Goal: Information Seeking & Learning: Learn about a topic

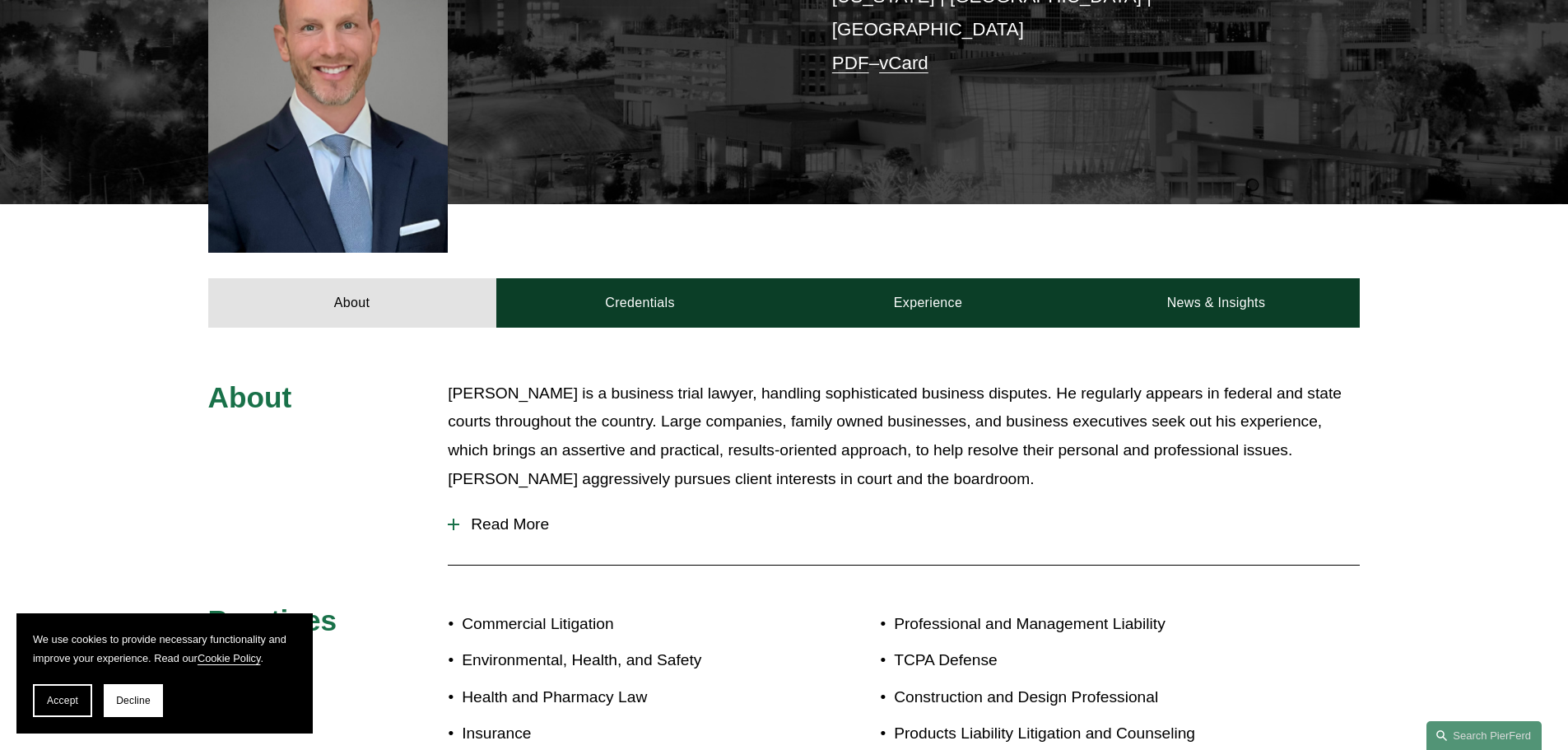
scroll to position [517, 0]
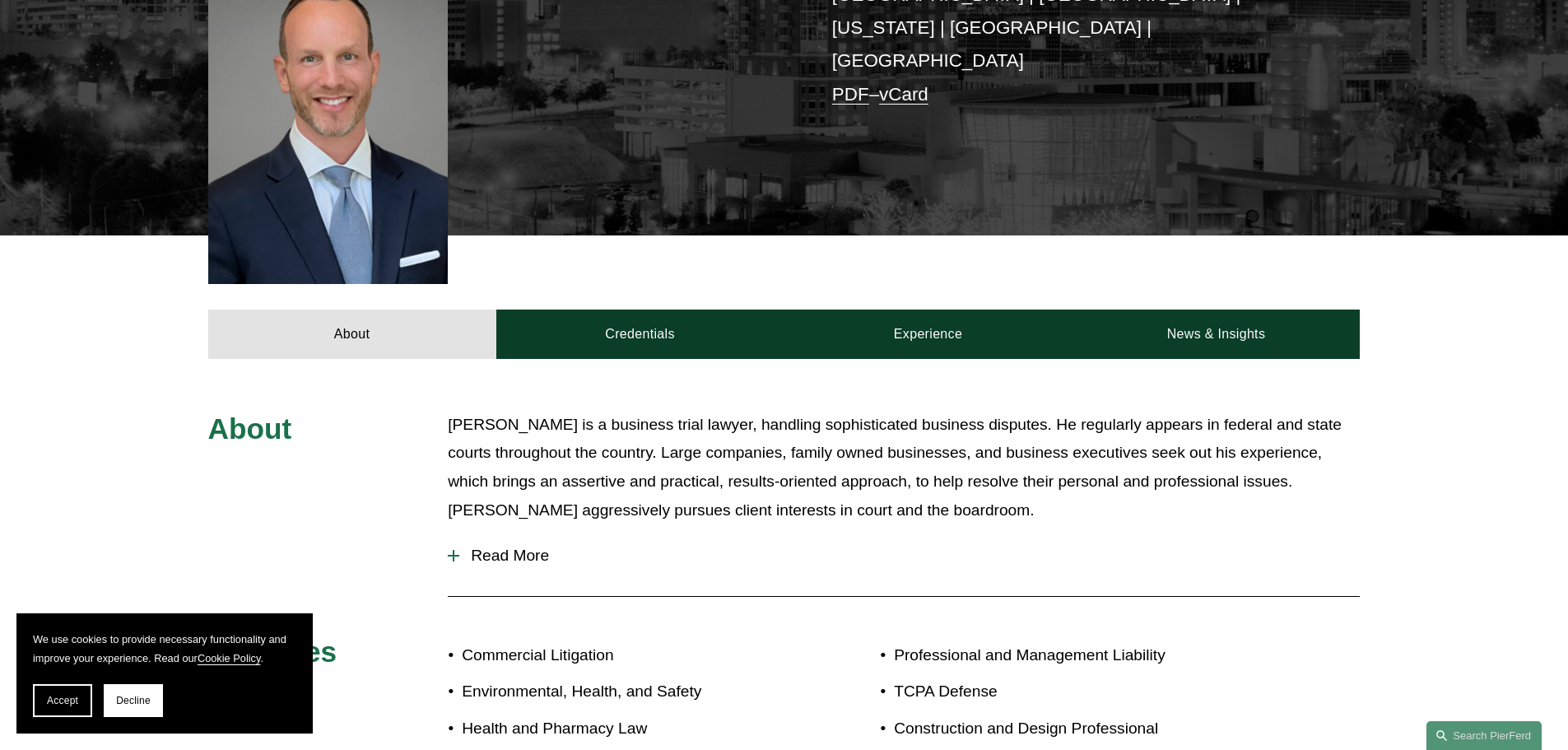
click at [502, 547] on span "Read More" at bounding box center [910, 556] width 901 height 18
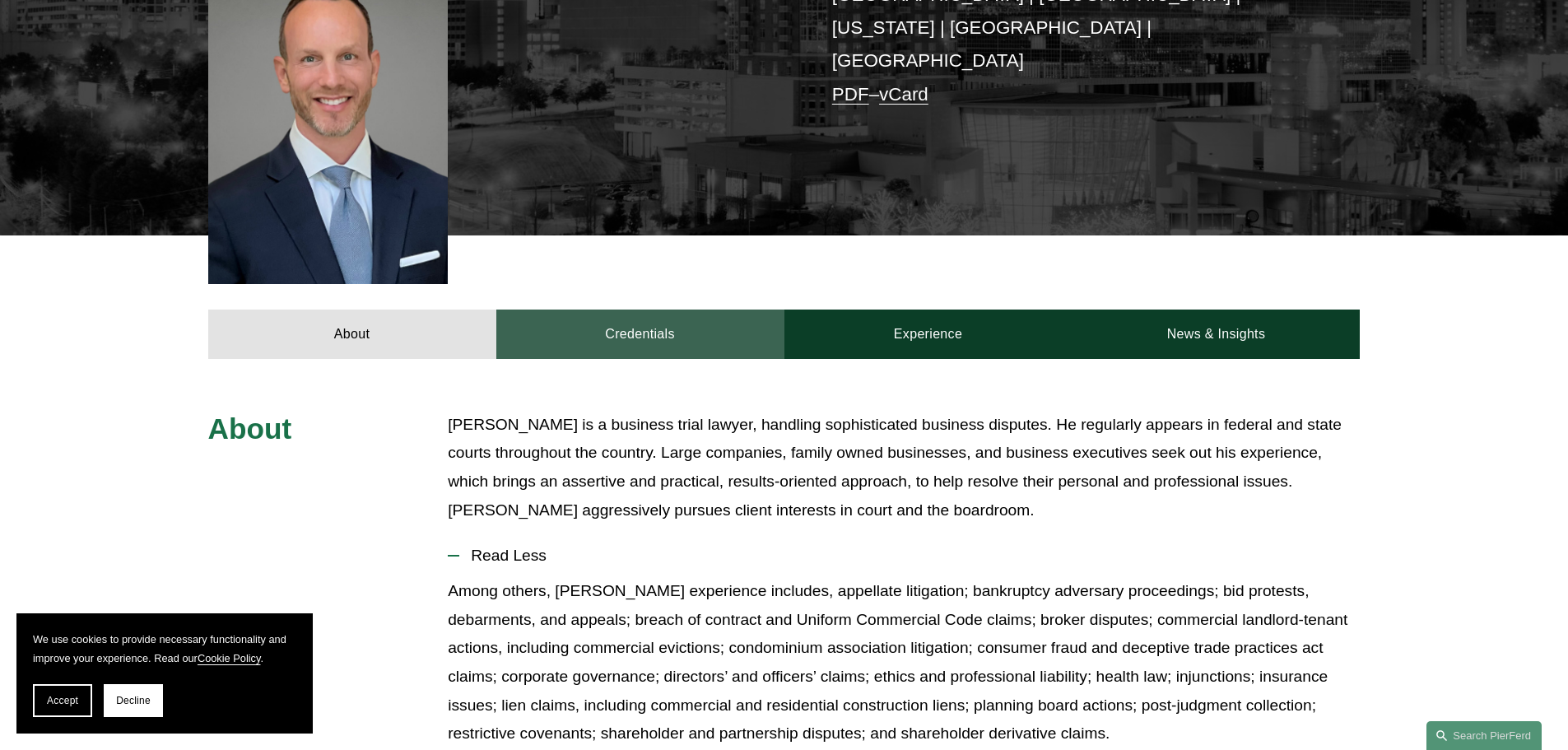
click at [624, 310] on link "Credentials" at bounding box center [640, 334] width 288 height 50
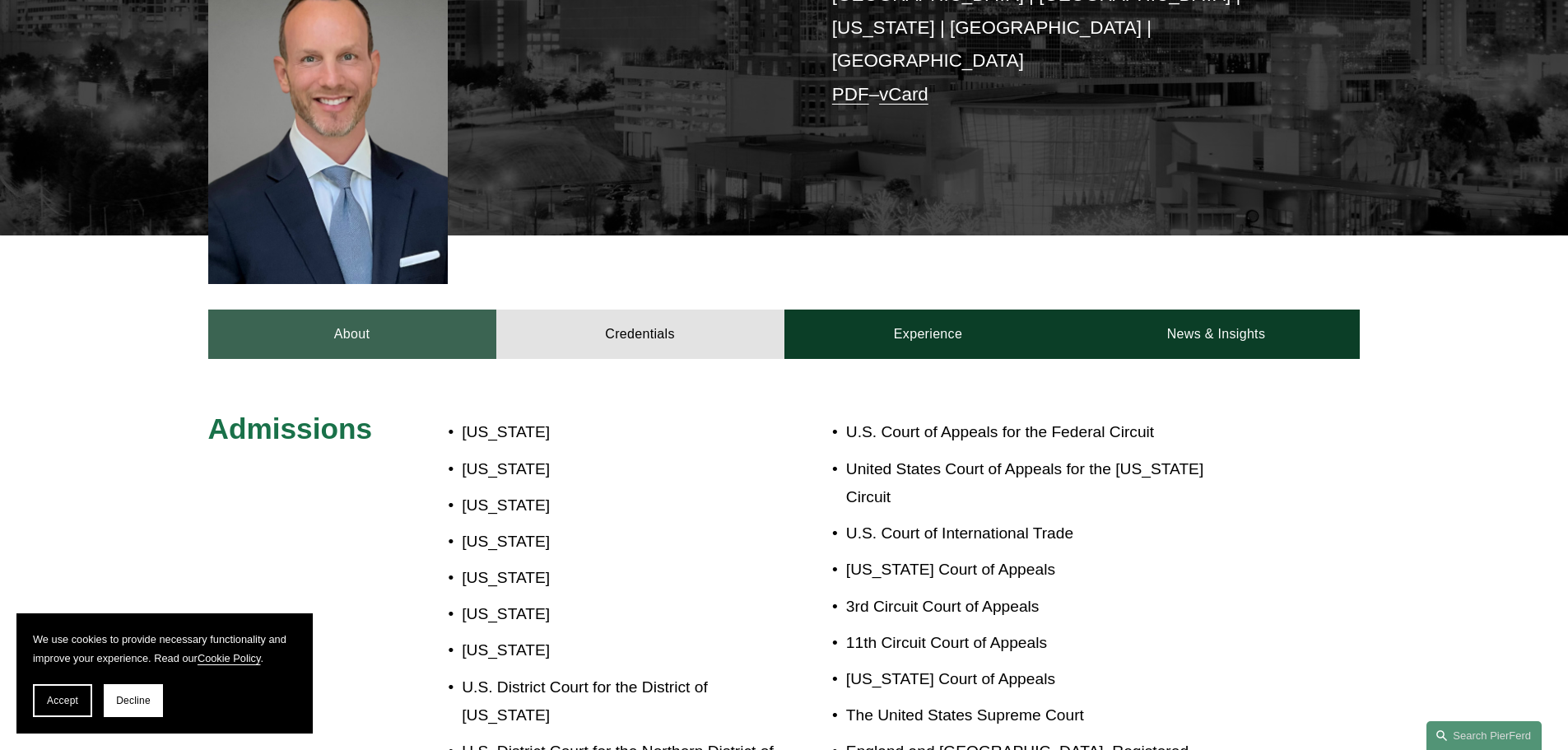
click at [412, 310] on link "About" at bounding box center [352, 334] width 288 height 50
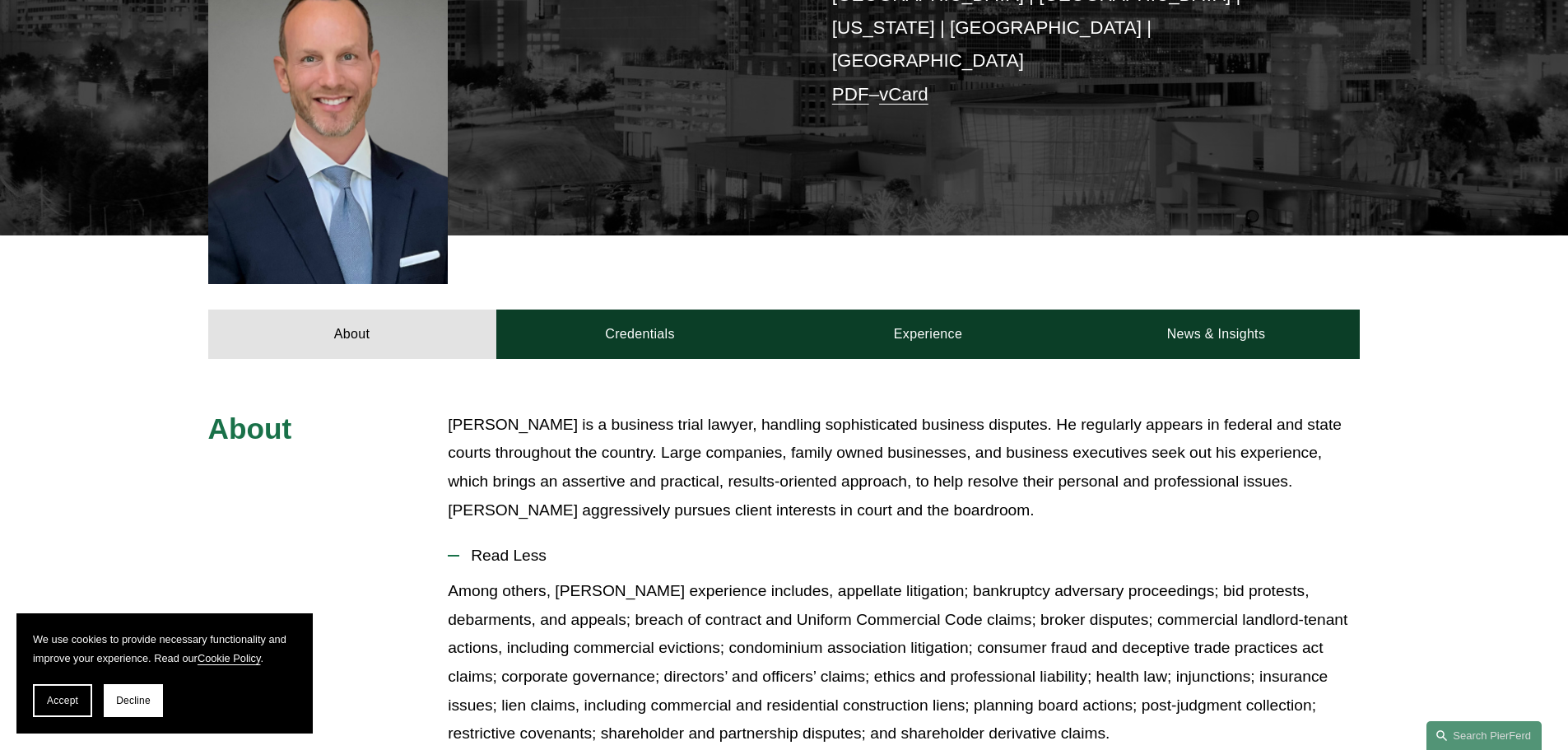
click at [940, 310] on link "Experience" at bounding box center [929, 334] width 288 height 50
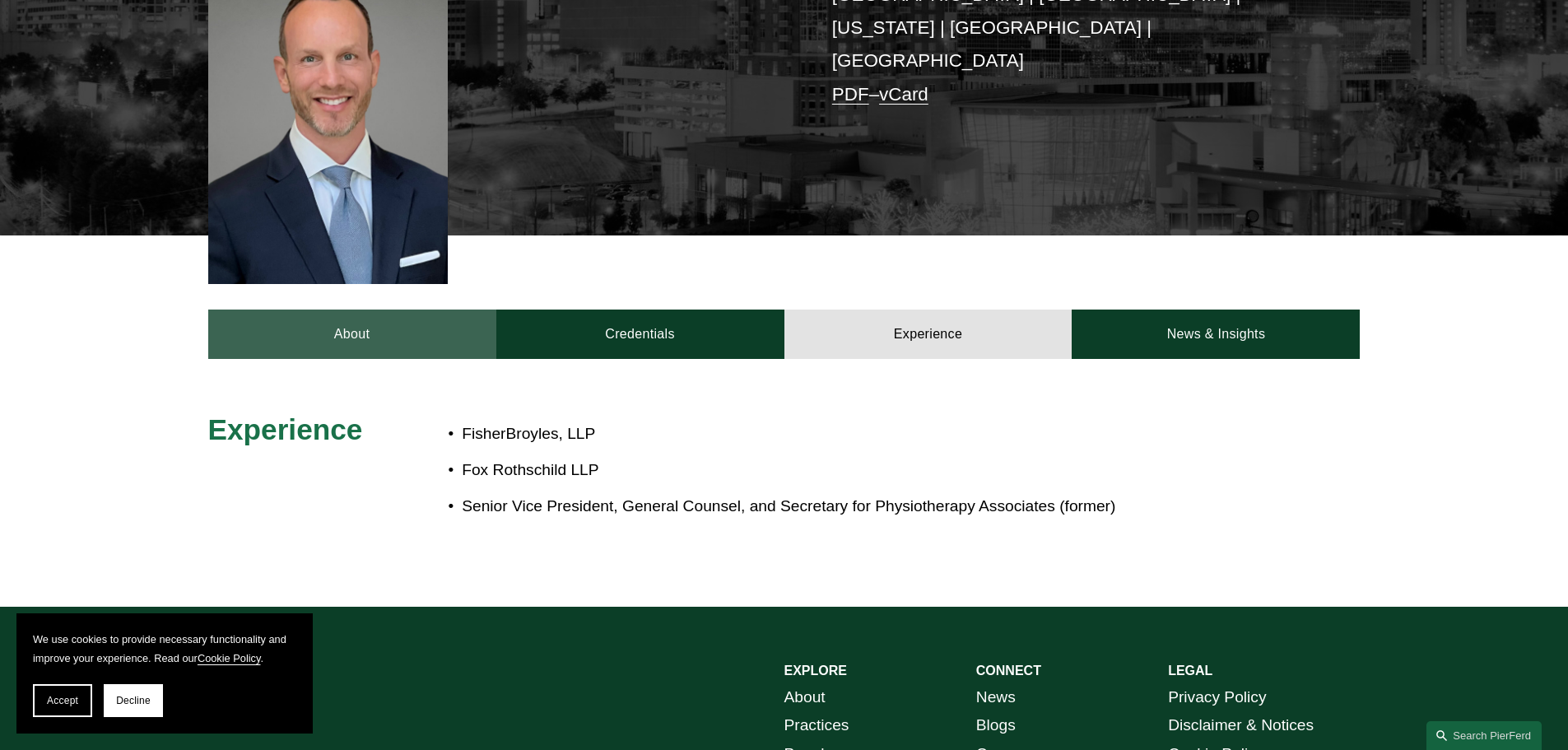
click at [407, 310] on link "About" at bounding box center [352, 334] width 288 height 50
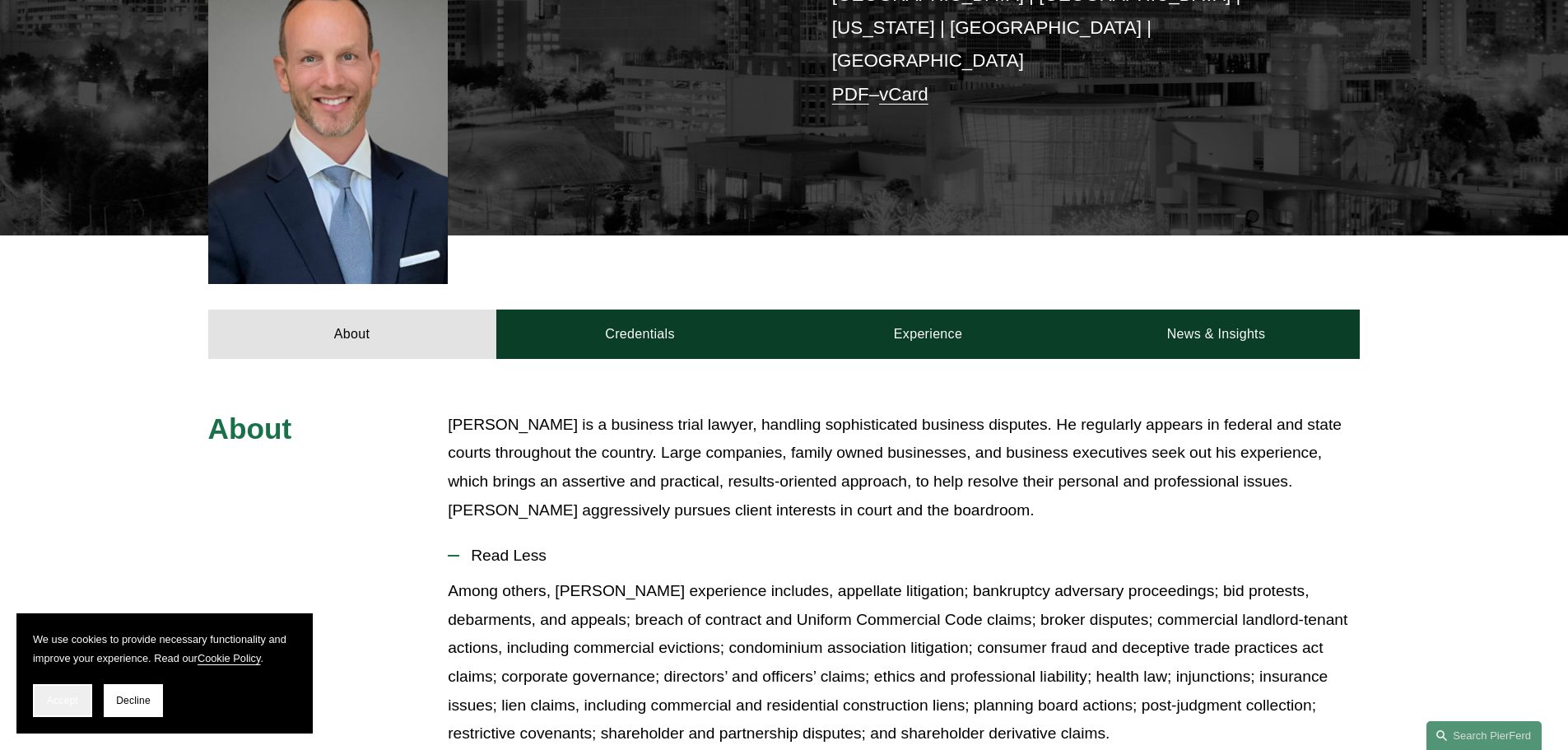
click at [65, 702] on span "Accept" at bounding box center [63, 700] width 31 height 11
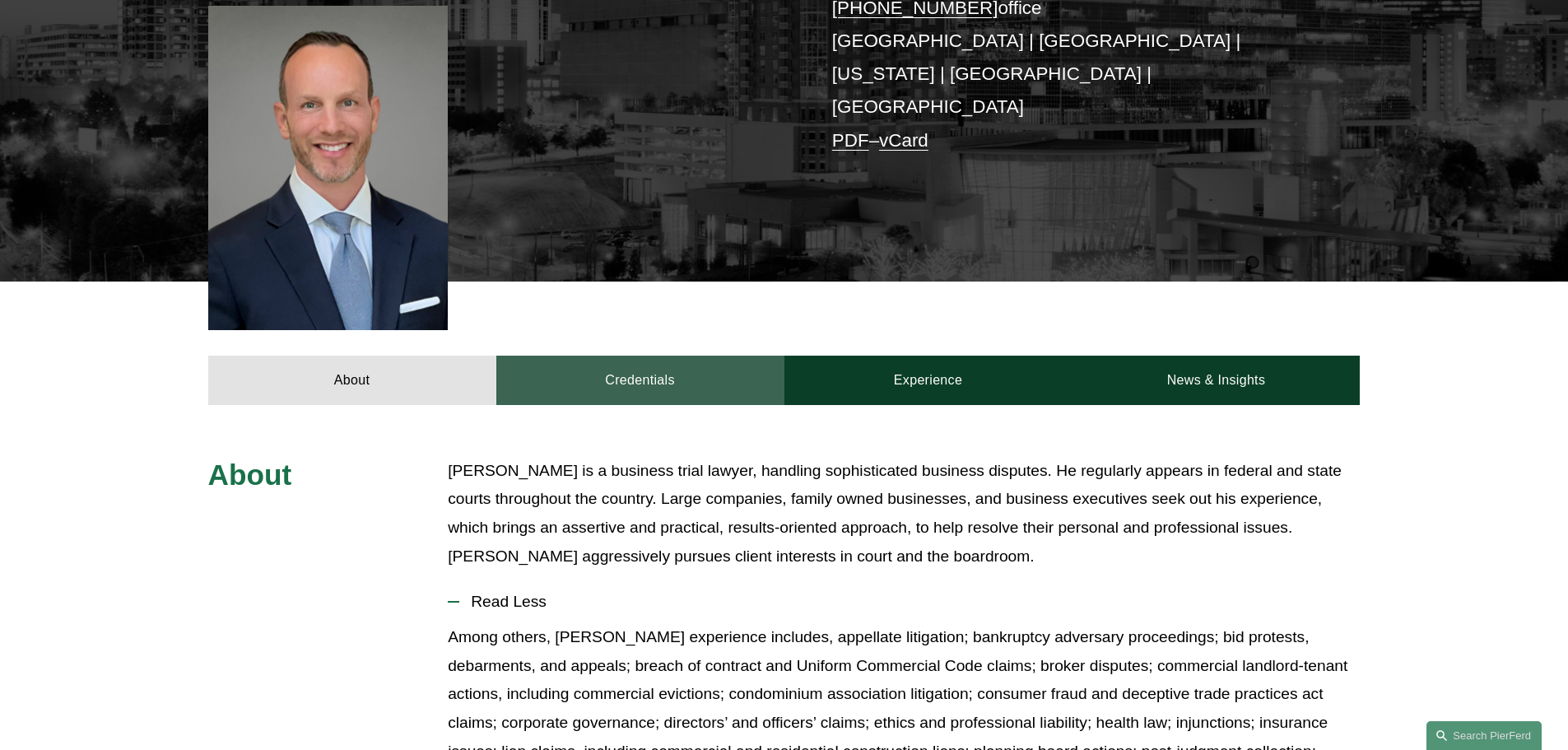
scroll to position [355, 0]
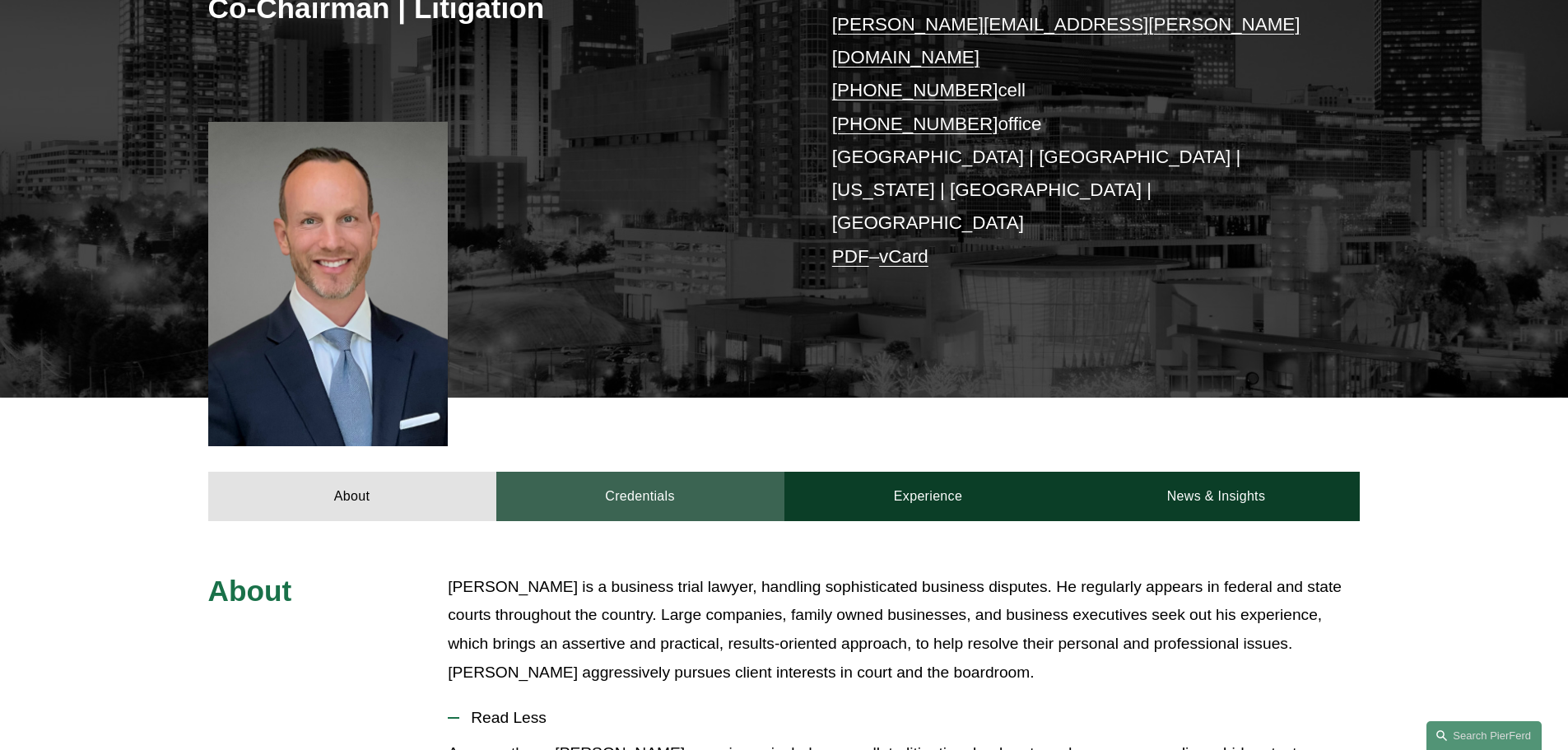
click at [655, 472] on link "Credentials" at bounding box center [640, 496] width 288 height 50
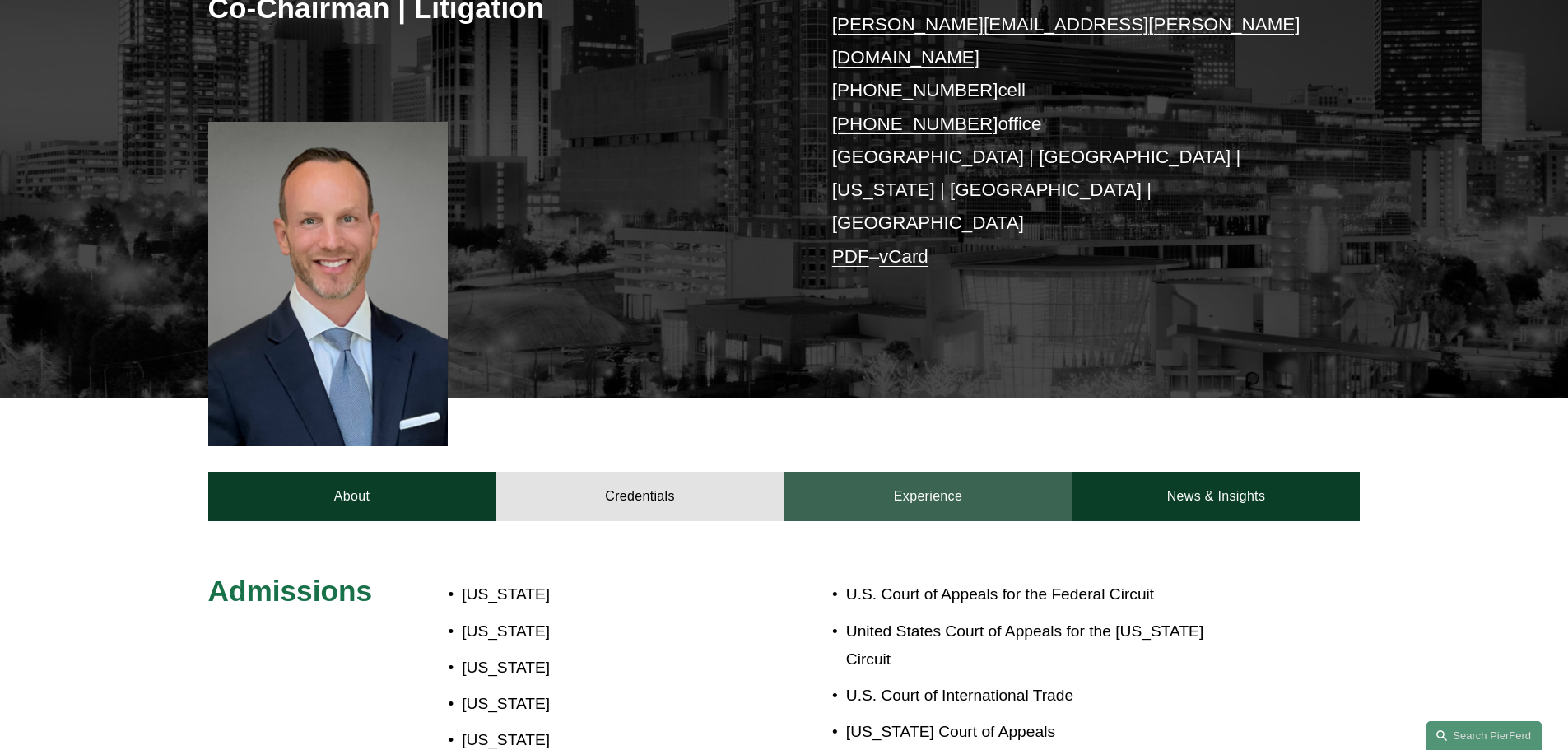
click at [897, 472] on link "Experience" at bounding box center [929, 496] width 288 height 50
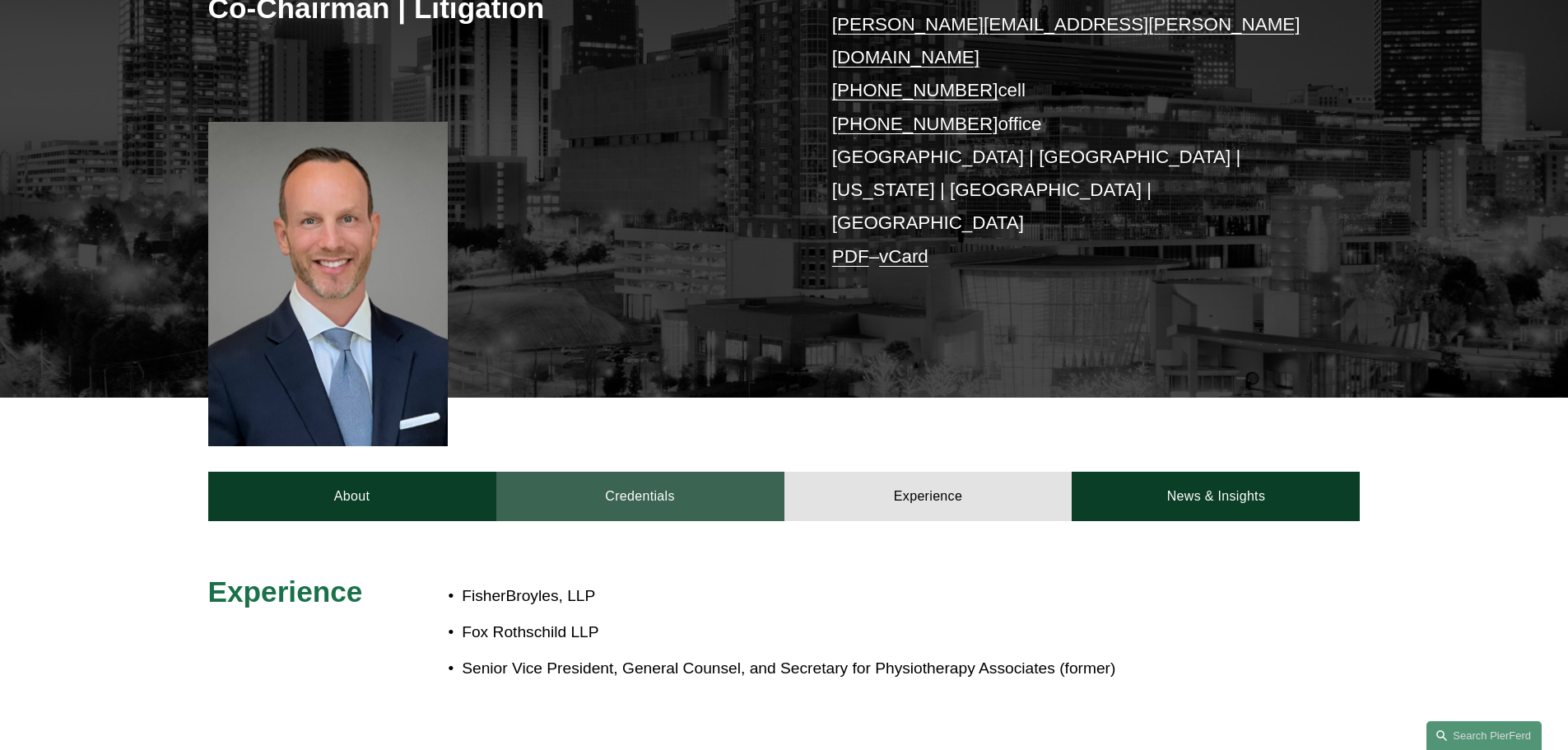
click at [677, 472] on link "Credentials" at bounding box center [640, 496] width 288 height 50
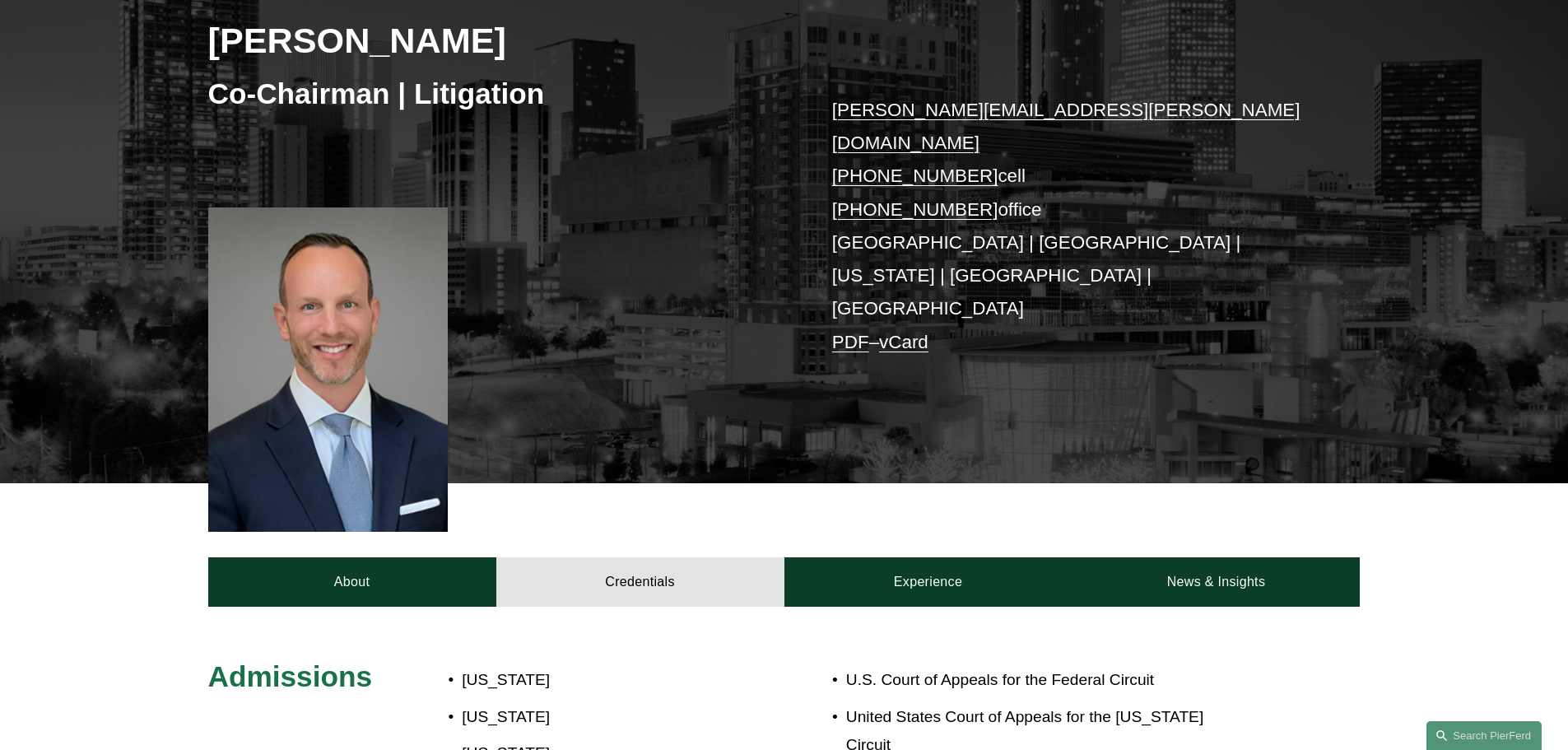
scroll to position [272, 0]
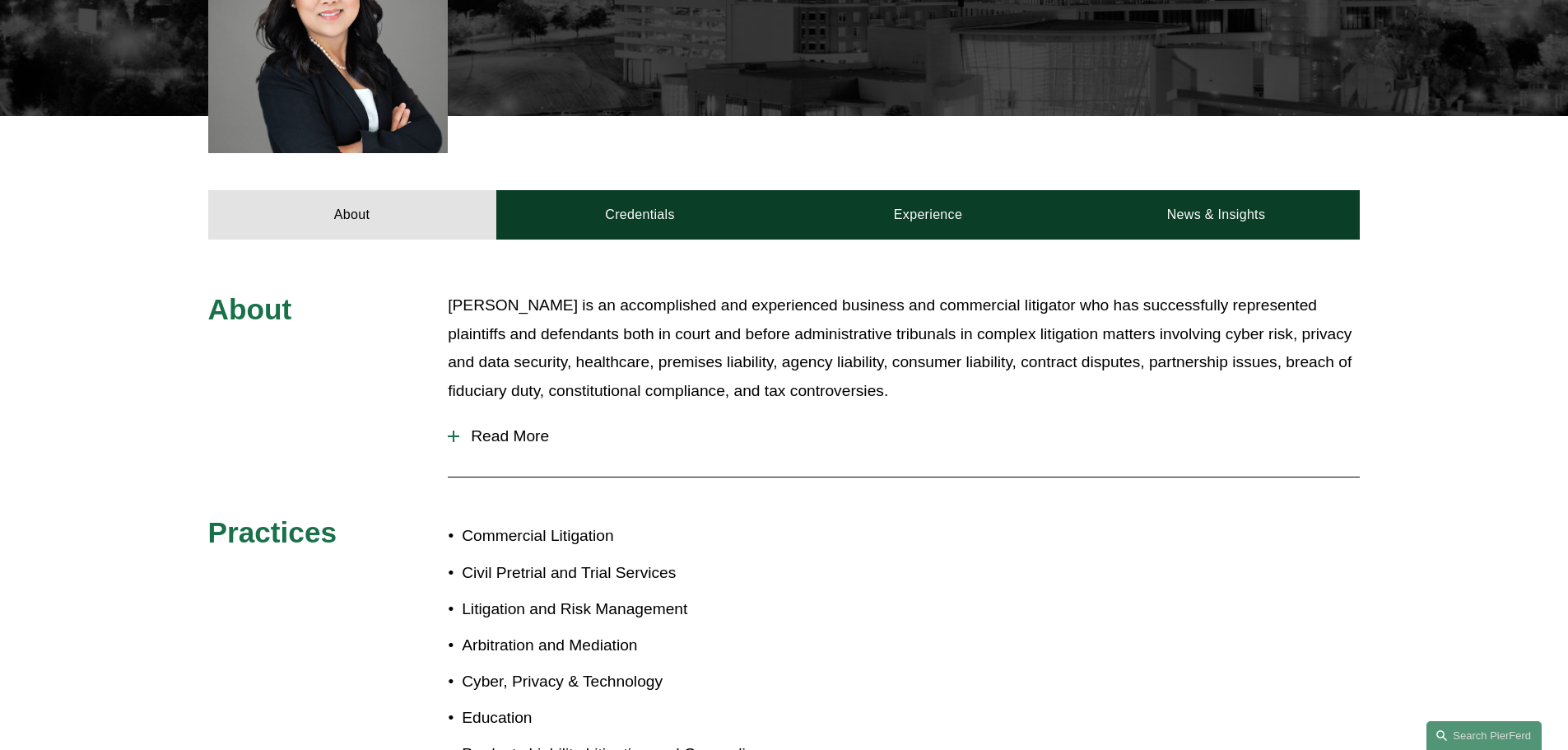
scroll to position [494, 0]
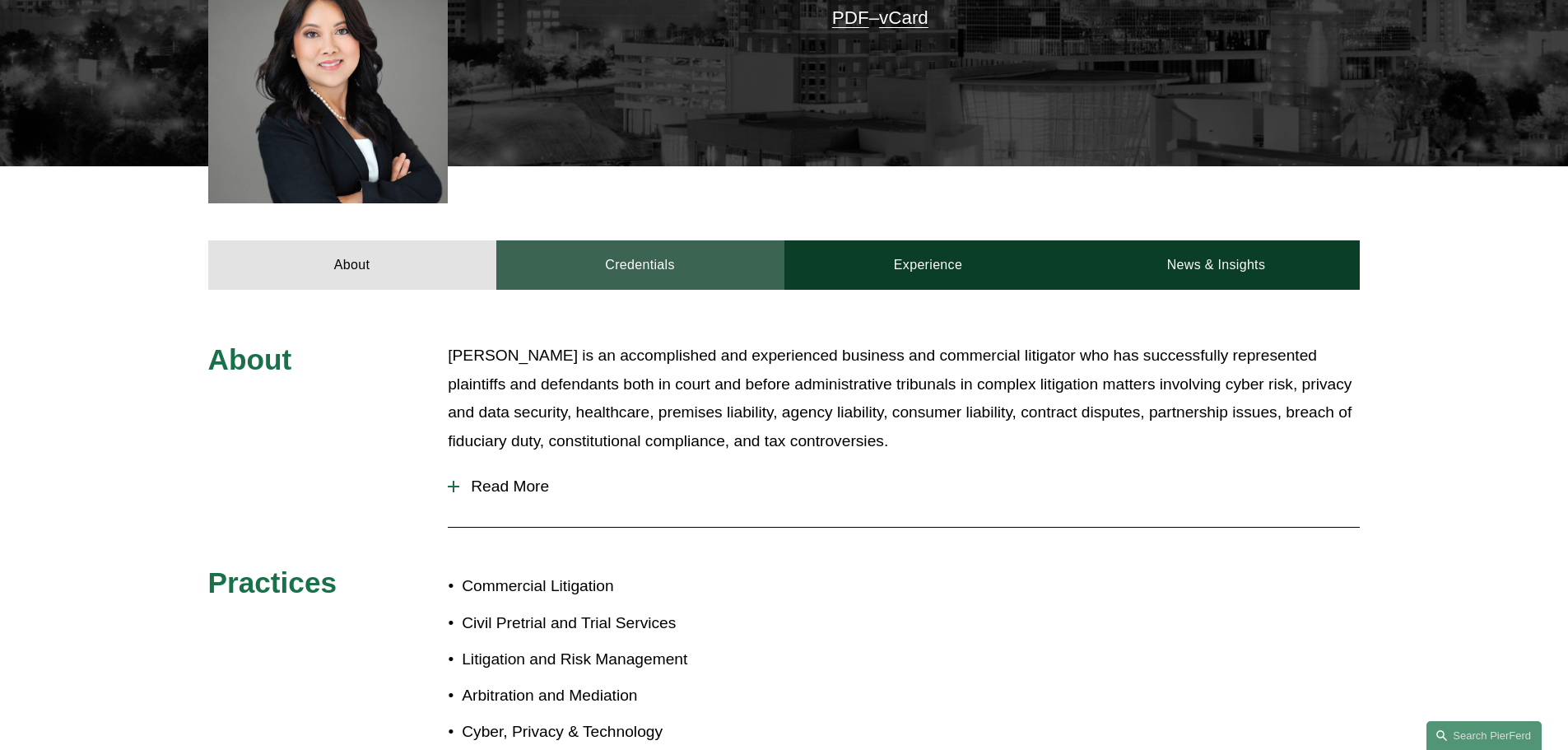
click at [600, 270] on link "Credentials" at bounding box center [640, 265] width 288 height 50
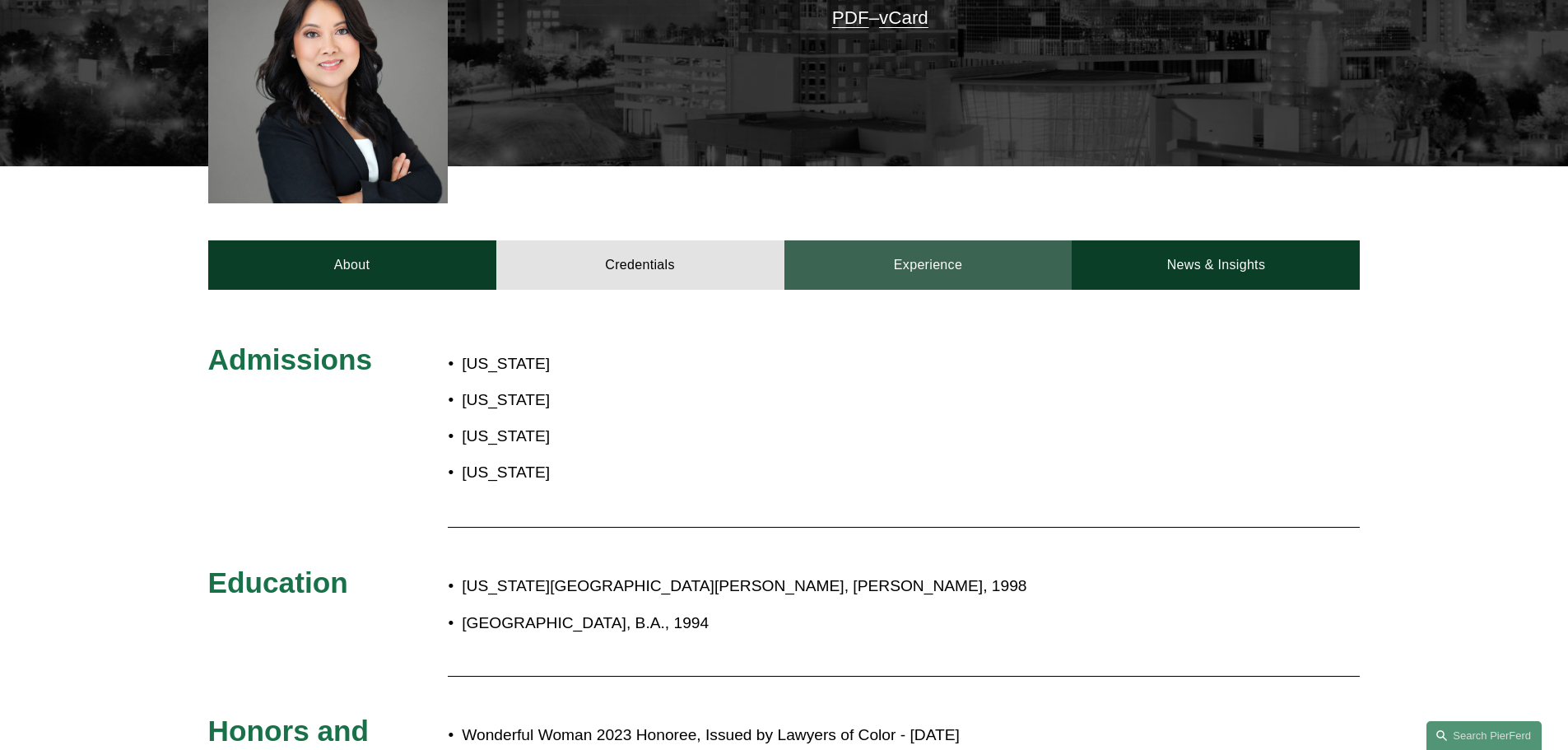
click at [896, 273] on link "Experience" at bounding box center [929, 265] width 288 height 50
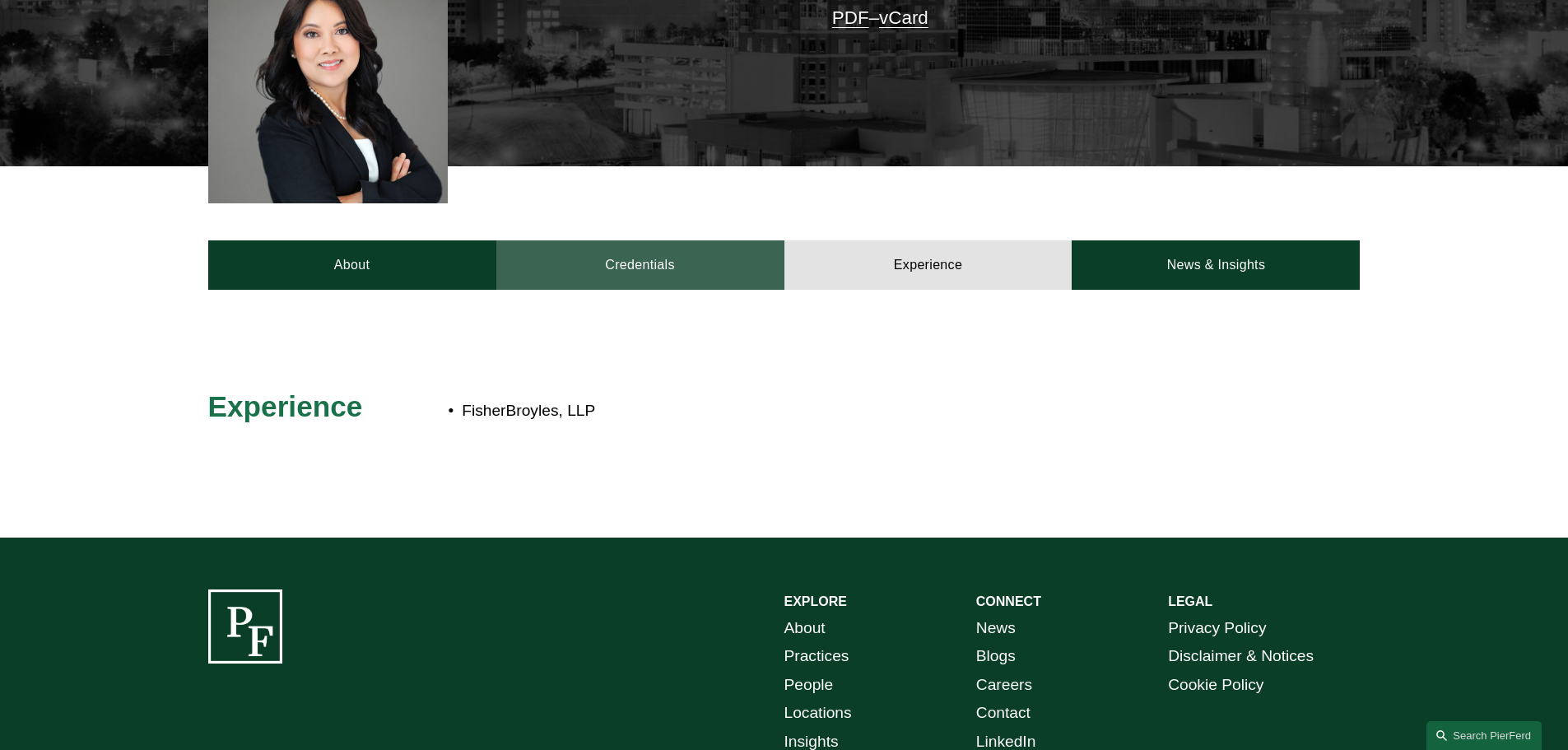
click at [729, 288] on link "Credentials" at bounding box center [640, 265] width 288 height 50
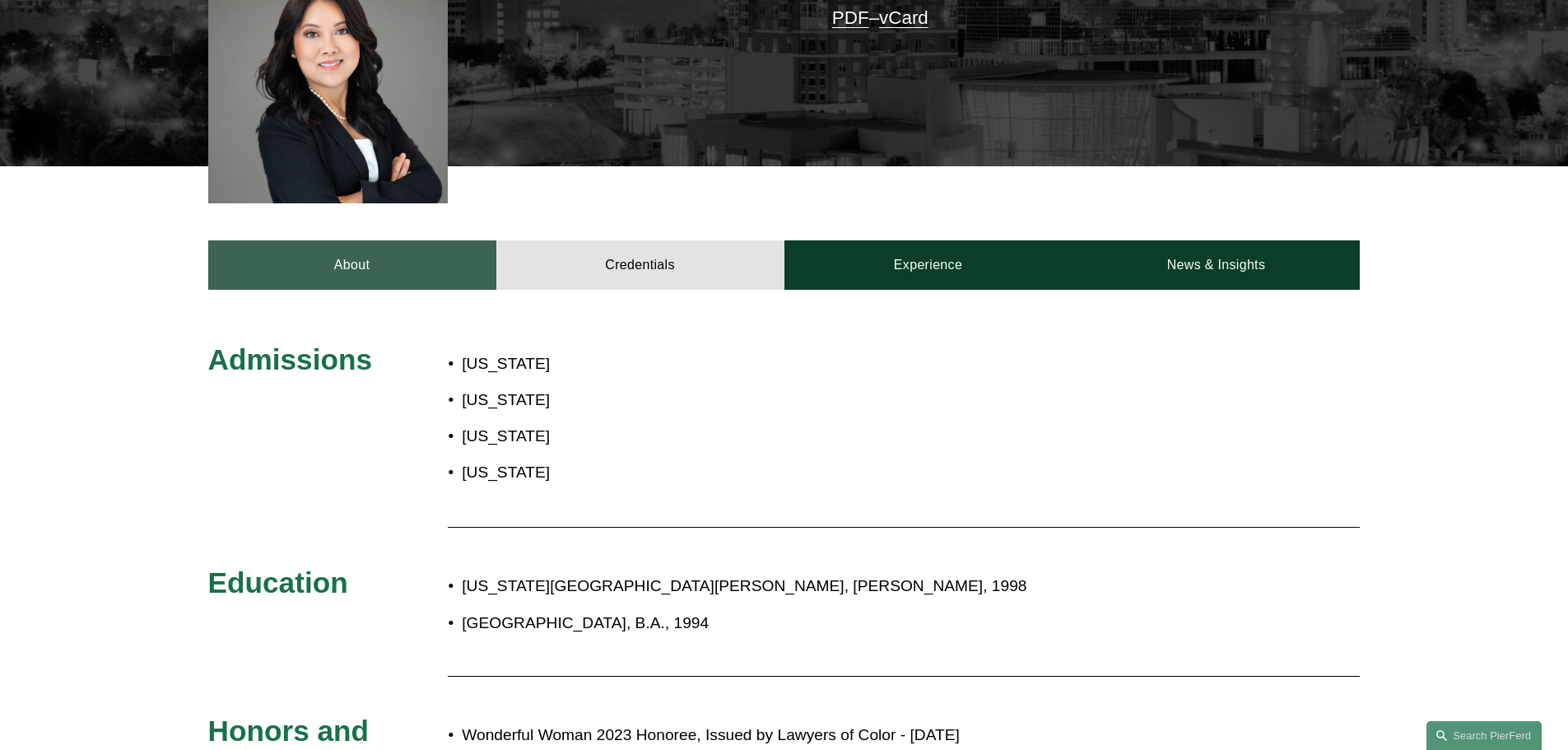
click at [417, 279] on link "About" at bounding box center [352, 265] width 288 height 50
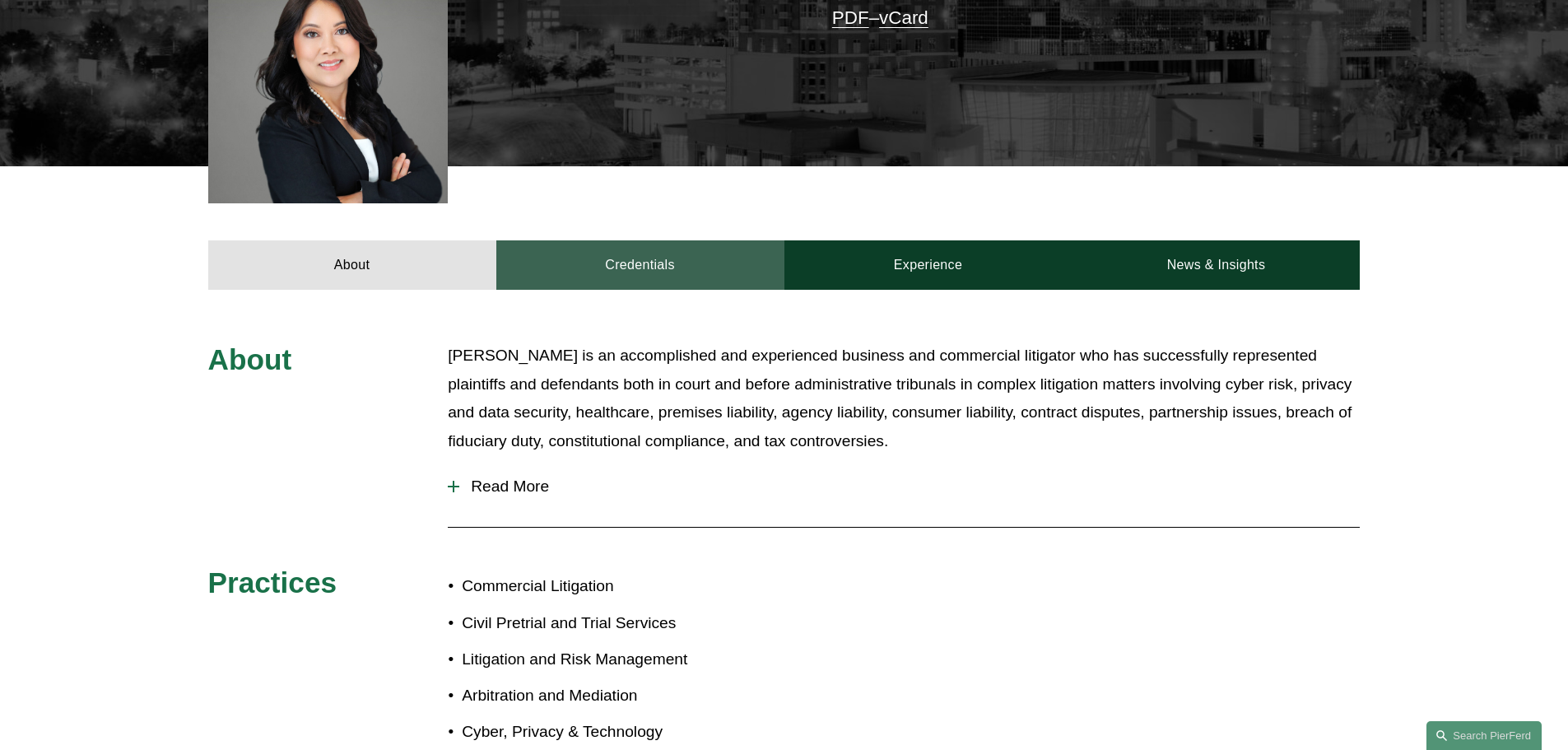
click at [599, 272] on link "Credentials" at bounding box center [640, 265] width 288 height 50
